Goal: Transaction & Acquisition: Purchase product/service

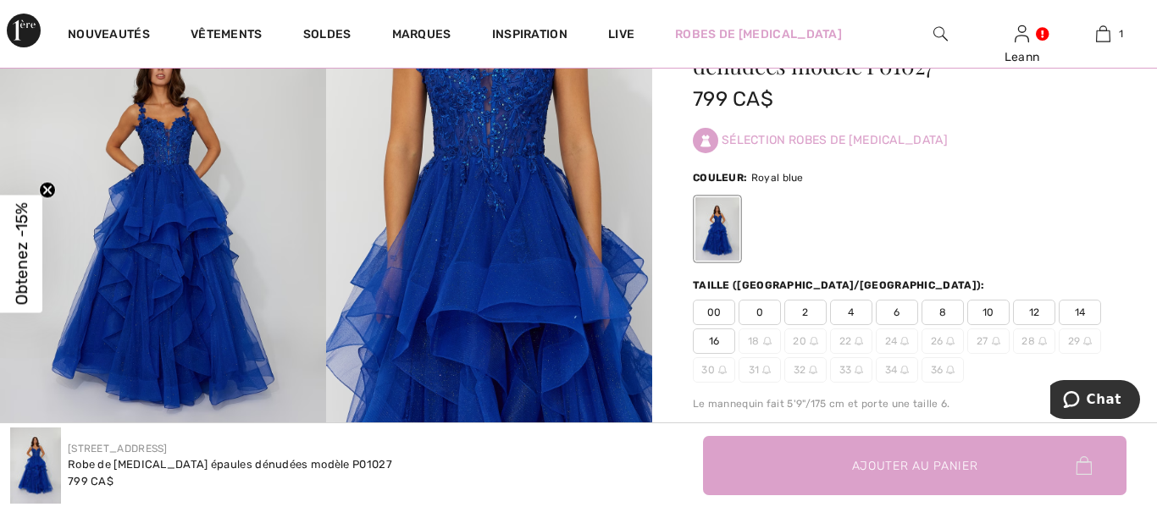
click at [326, 322] on img at bounding box center [489, 226] width 326 height 489
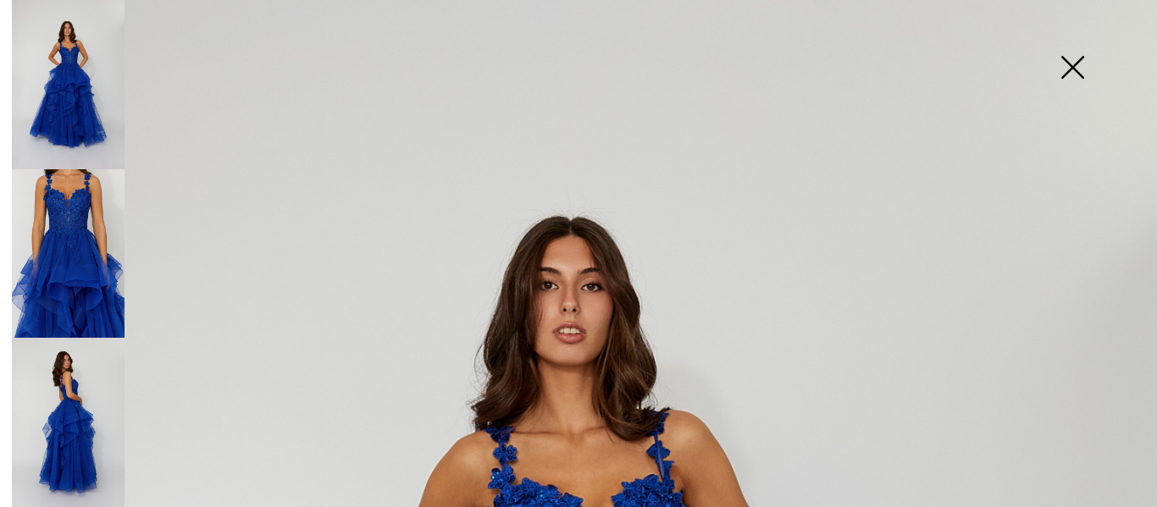
click at [36, 243] on img at bounding box center [68, 253] width 113 height 169
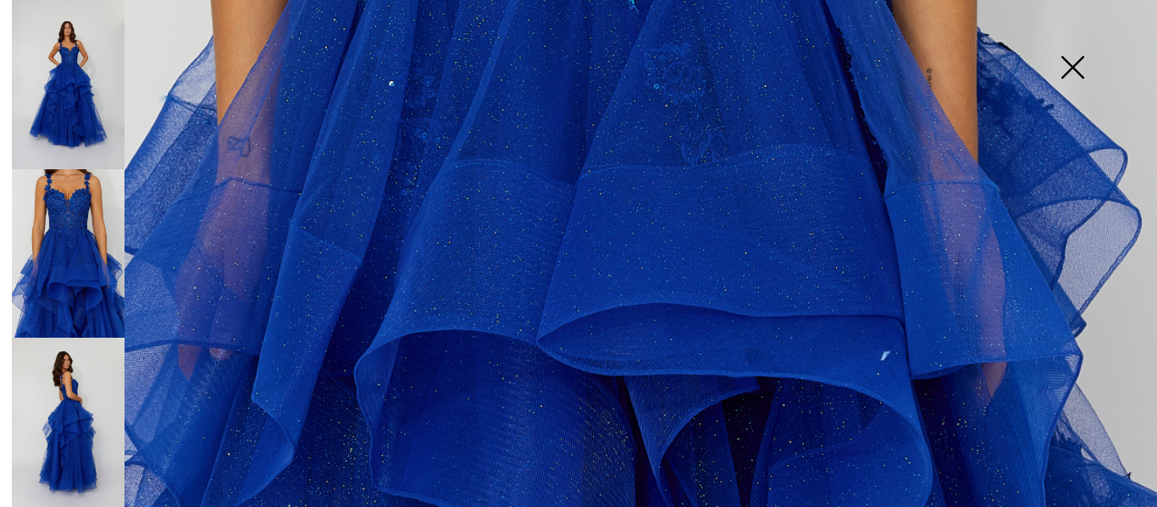
click at [94, 108] on img at bounding box center [68, 84] width 113 height 169
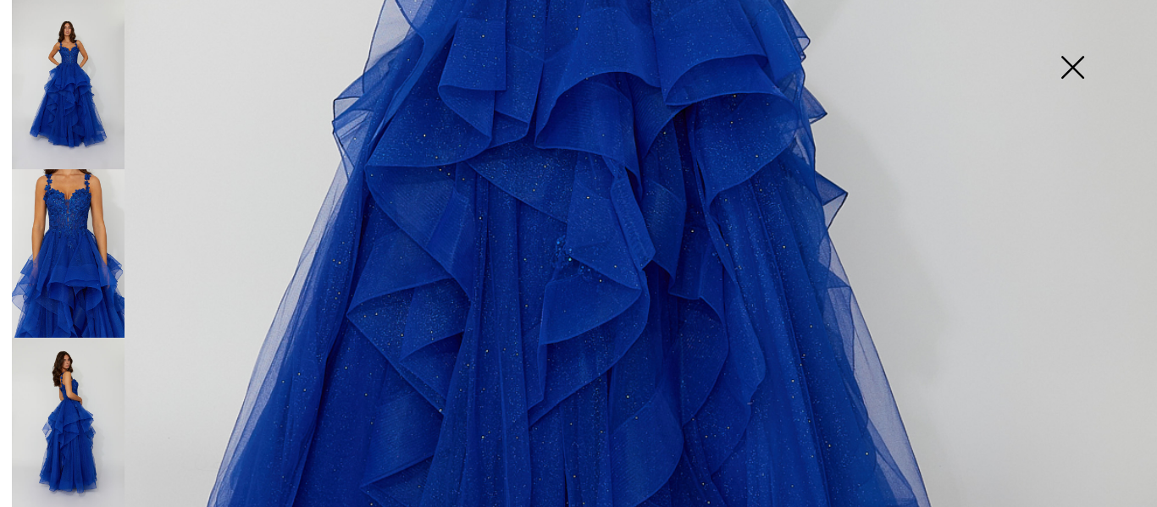
scroll to position [793, 0]
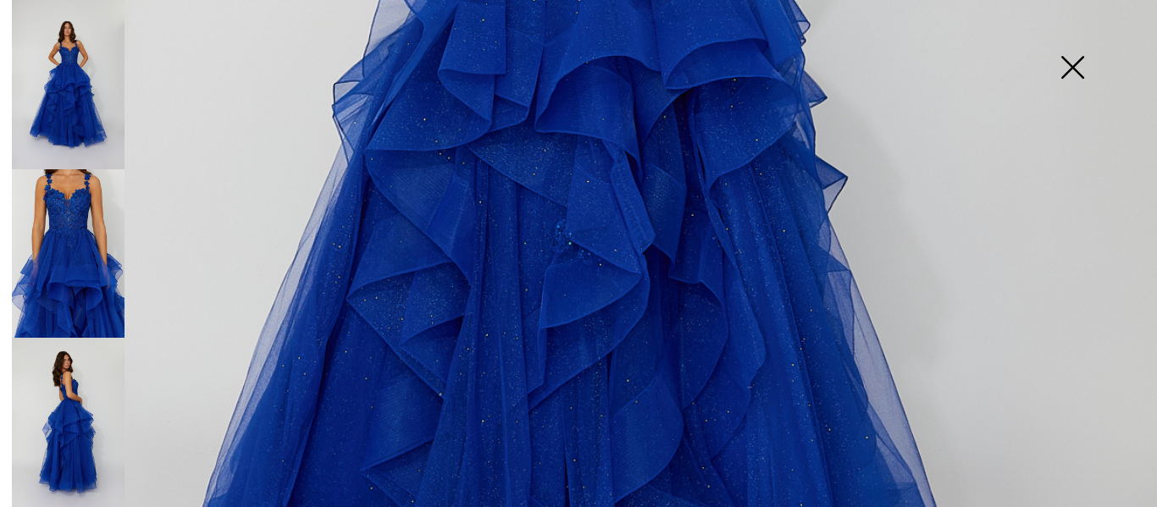
click at [83, 387] on img at bounding box center [68, 422] width 113 height 169
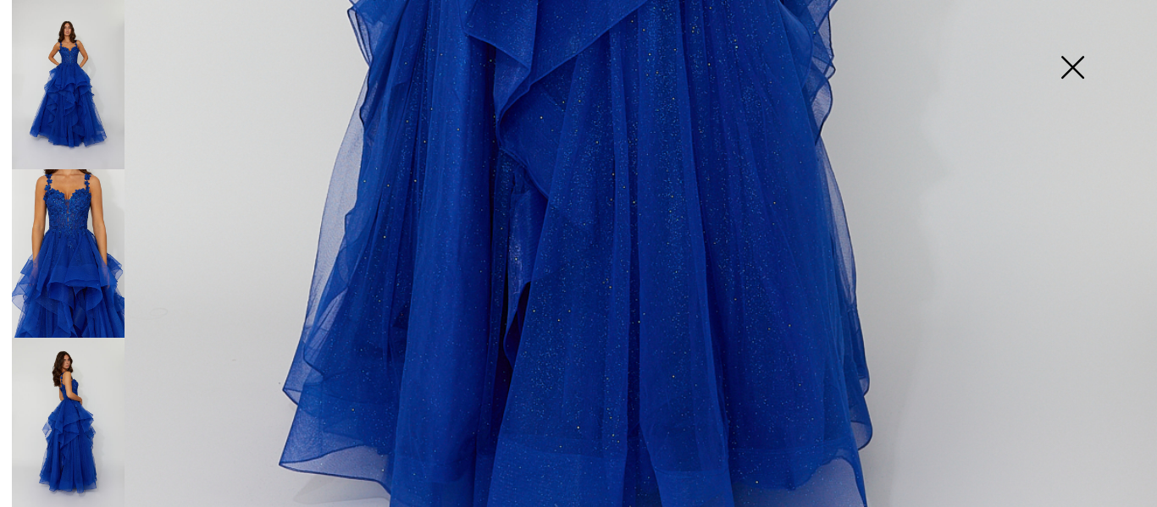
scroll to position [1021, 0]
click at [81, 273] on img at bounding box center [68, 253] width 113 height 169
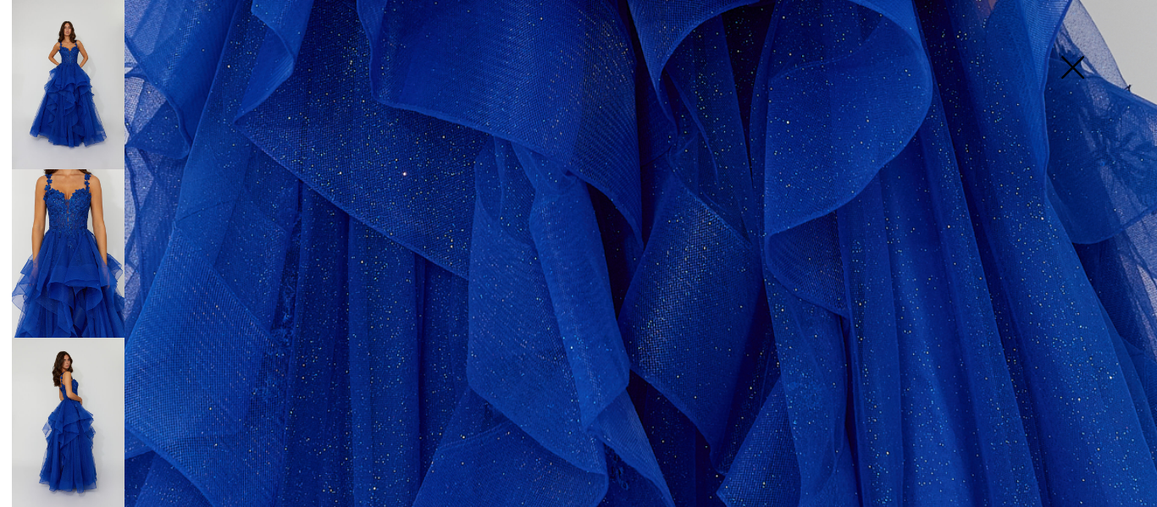
scroll to position [1228, 0]
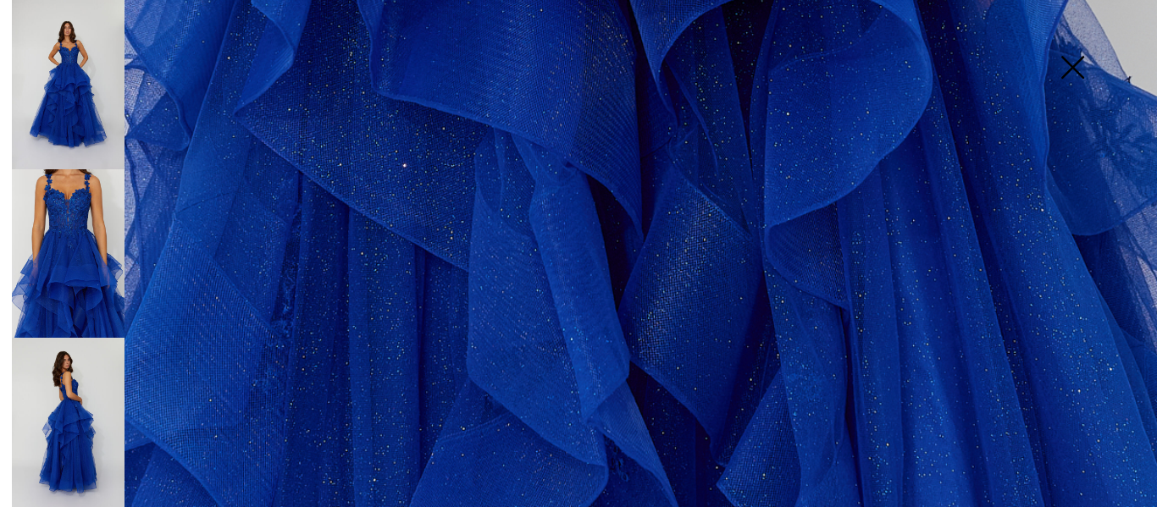
click at [32, 68] on img at bounding box center [68, 84] width 113 height 169
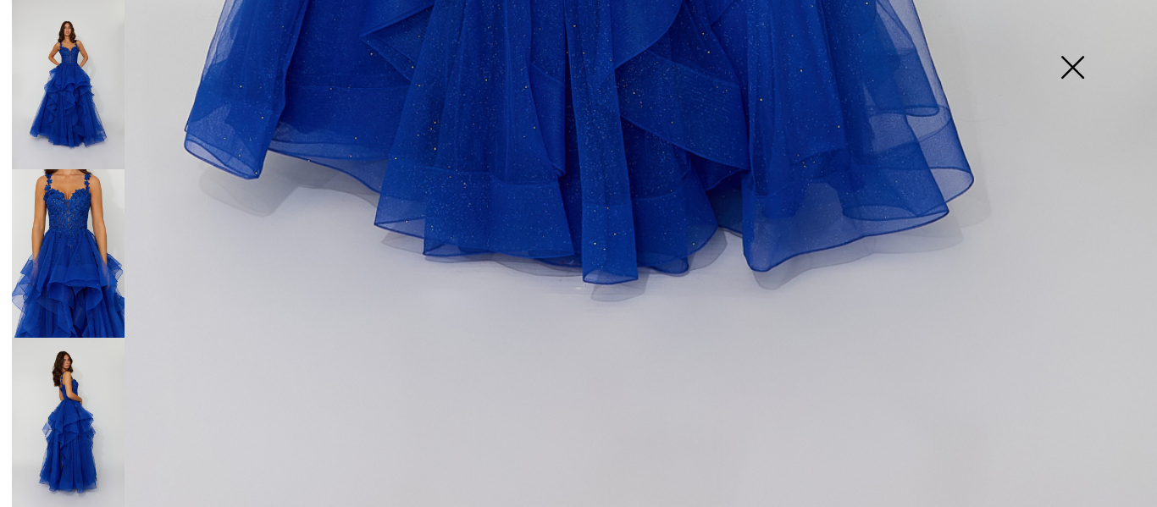
click at [1063, 79] on img at bounding box center [1072, 68] width 85 height 87
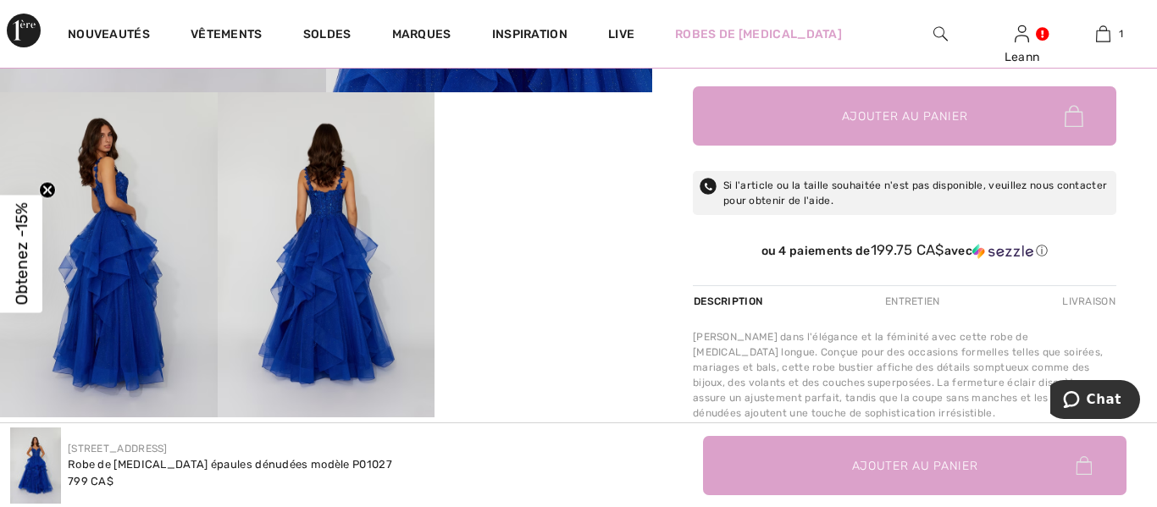
scroll to position [496, 0]
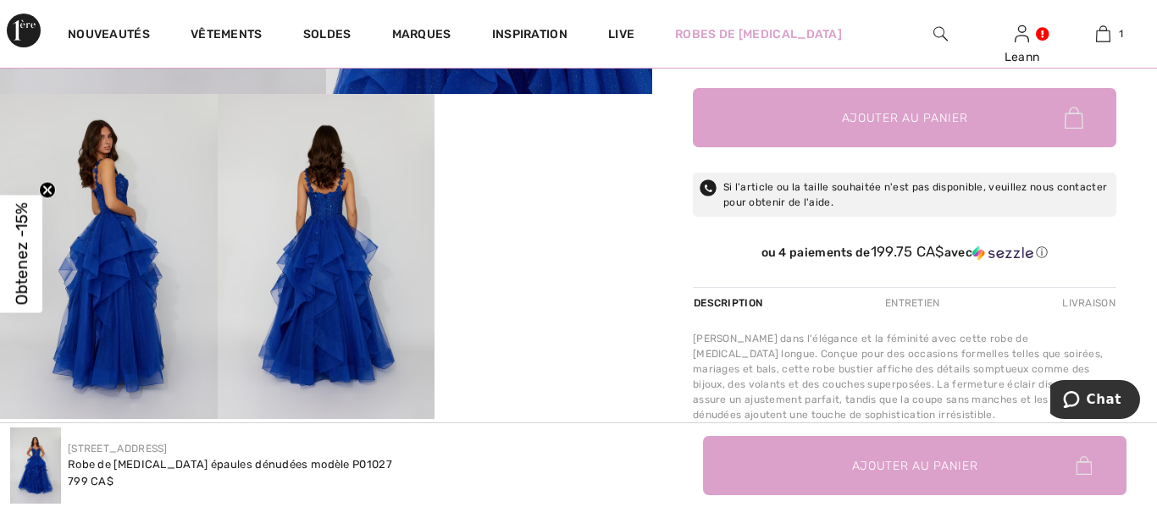
click at [47, 185] on circle "Close teaser" at bounding box center [48, 190] width 16 height 16
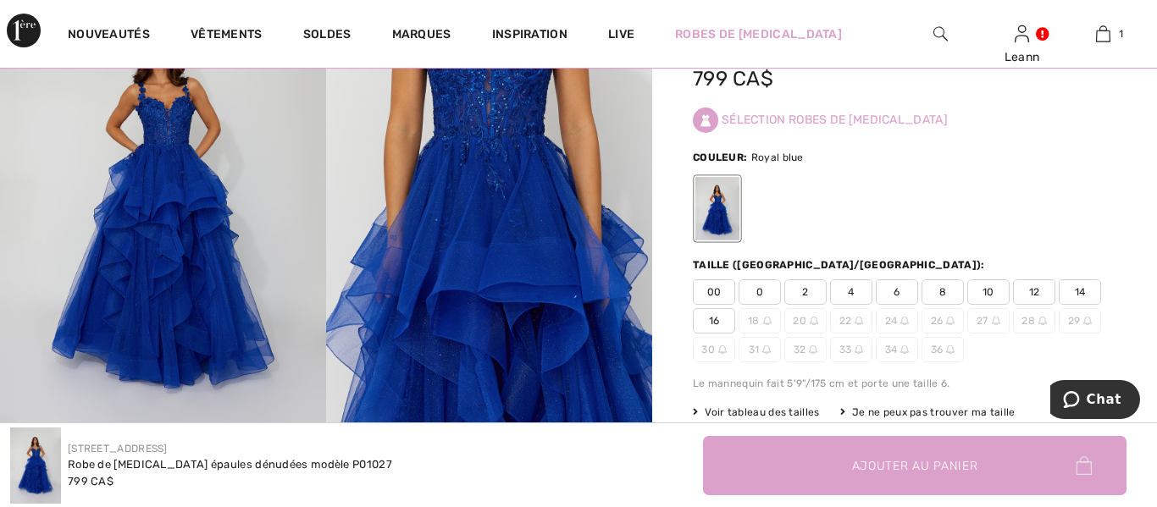
scroll to position [134, 0]
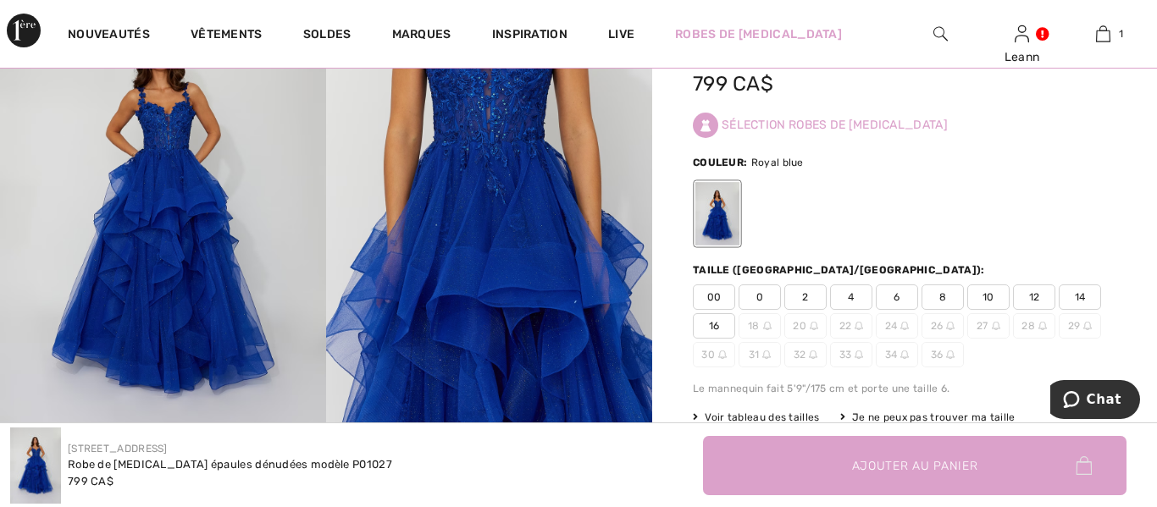
click at [728, 295] on span "00" at bounding box center [714, 296] width 42 height 25
click at [947, 301] on span "8" at bounding box center [942, 296] width 42 height 25
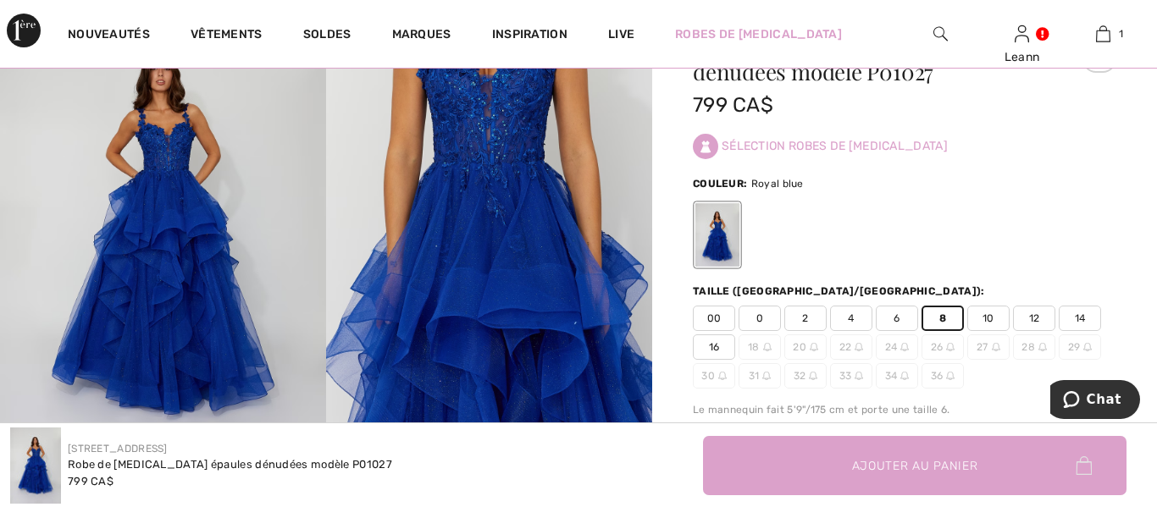
scroll to position [108, 0]
